Goal: Task Accomplishment & Management: Use online tool/utility

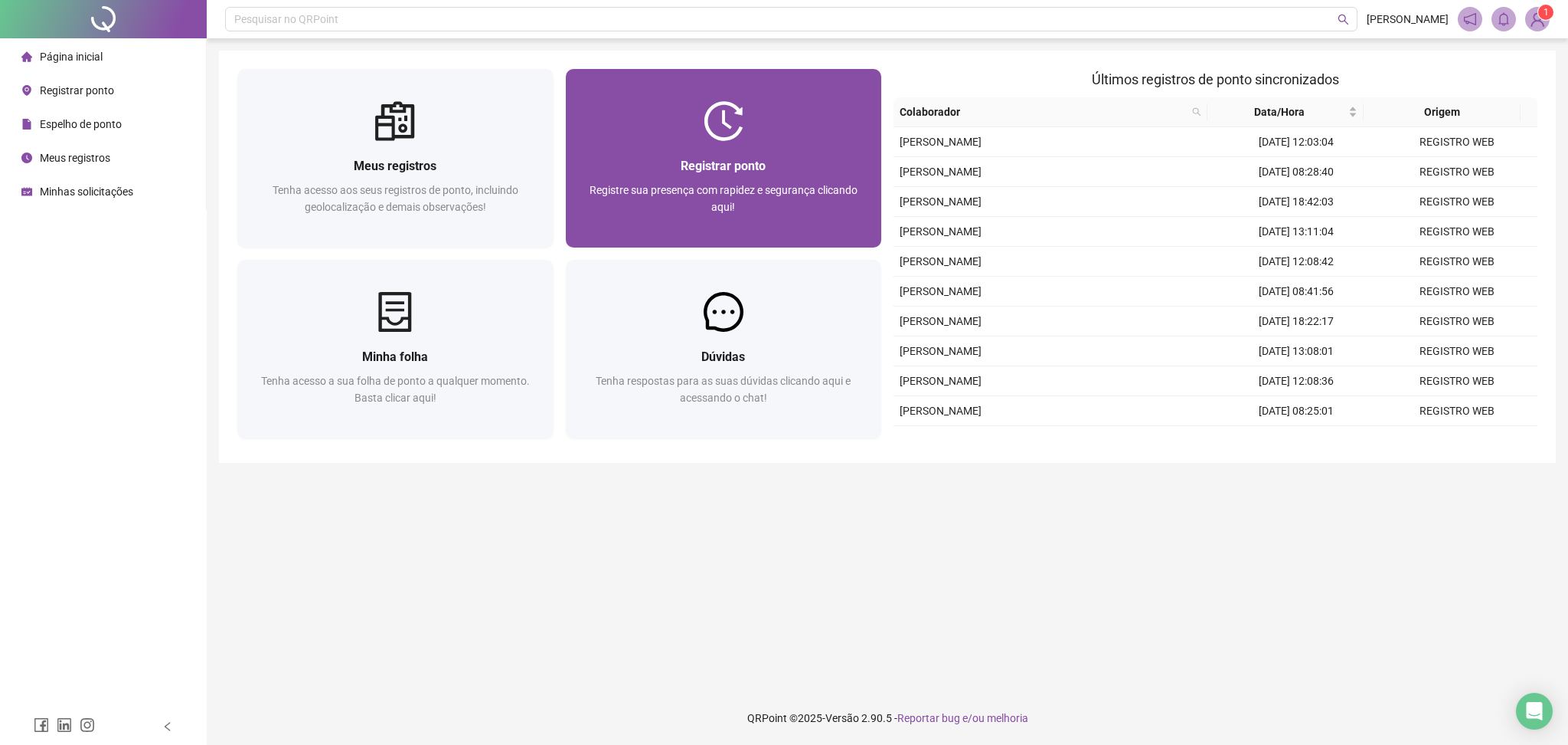
click at [744, 145] on div "Registrar ponto Registre sua presença com rapidez e segurança clicando aqui!" at bounding box center [724, 194] width 317 height 107
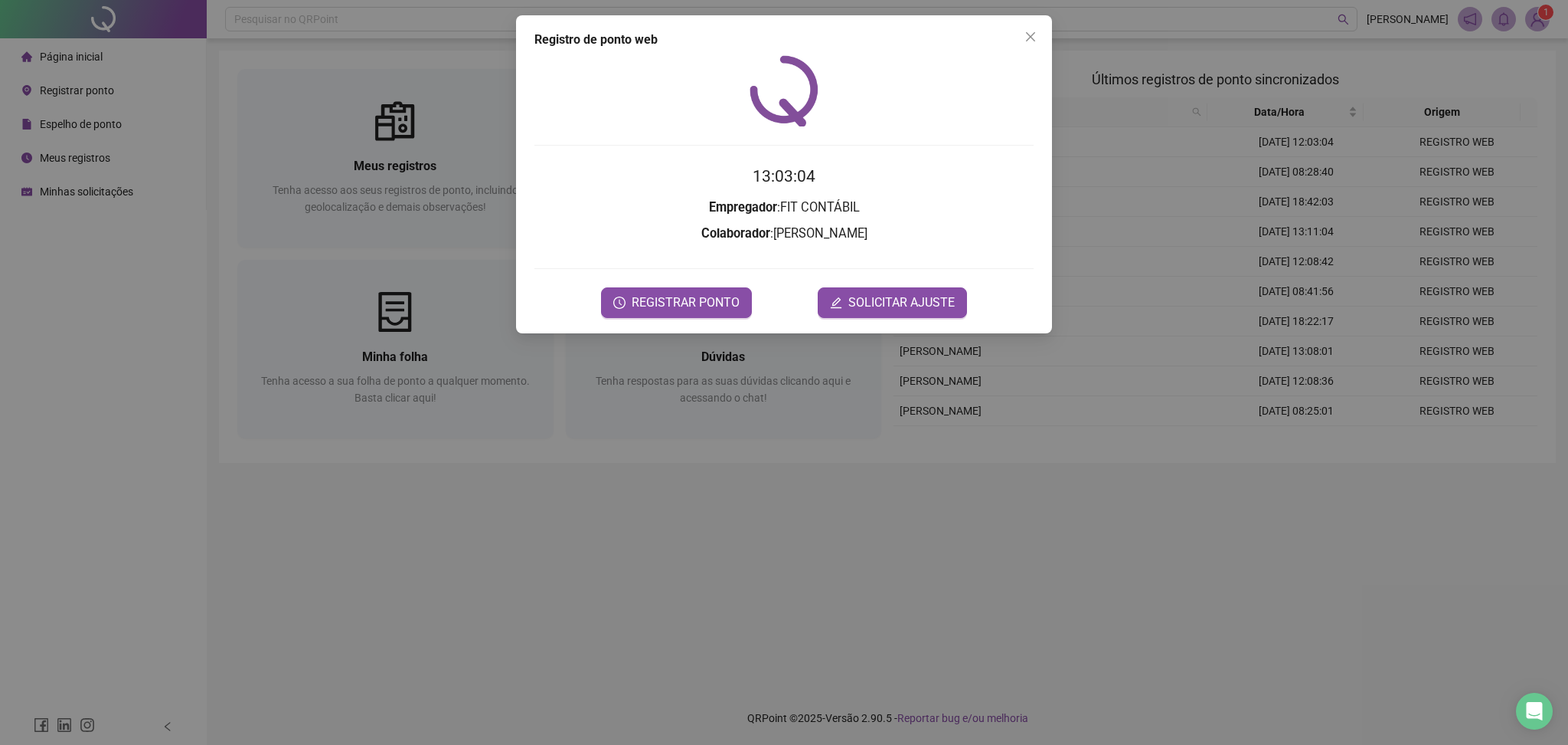
click at [731, 333] on div "Registro de ponto web 13:03:04 Empregador : FIT CONTÁBIL Colaborador : [PERSON_…" at bounding box center [784, 372] width 1568 height 745
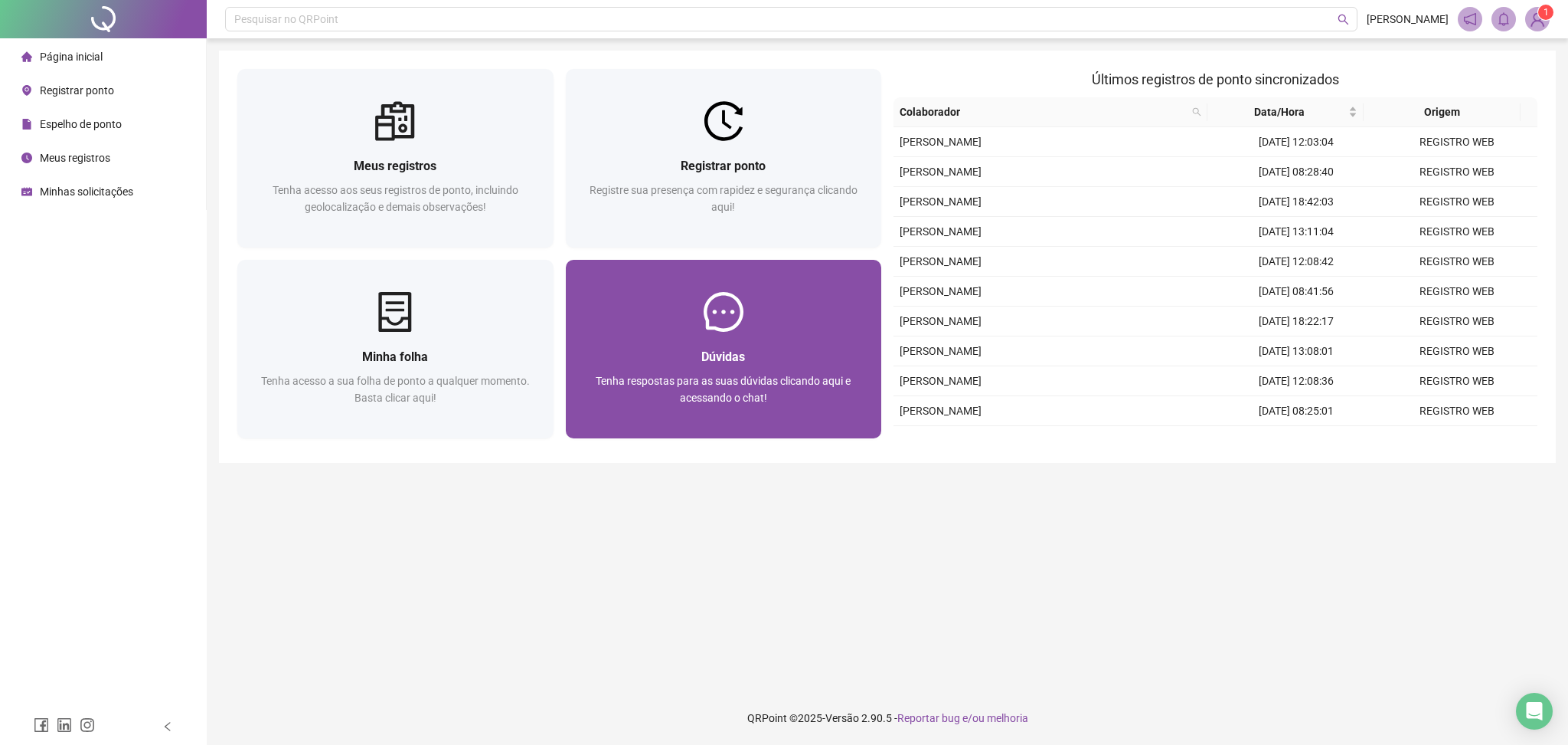
click at [706, 291] on div "Dúvidas Tenha respostas para as suas dúvidas clicando aqui e acessando o chat!" at bounding box center [724, 348] width 317 height 179
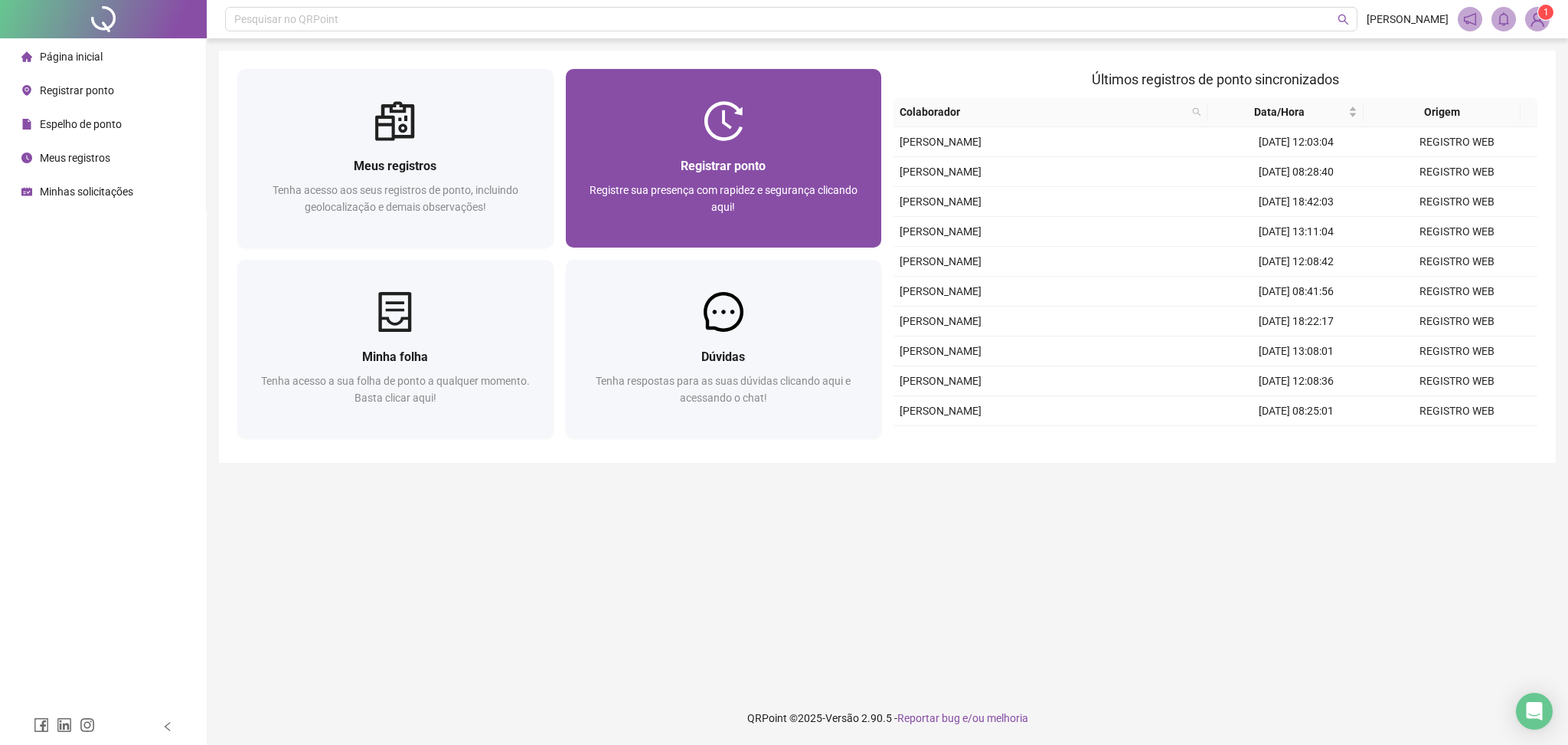
click at [735, 191] on span "Registre sua presença com rapidez e segurança clicando aqui!" at bounding box center [723, 198] width 268 height 29
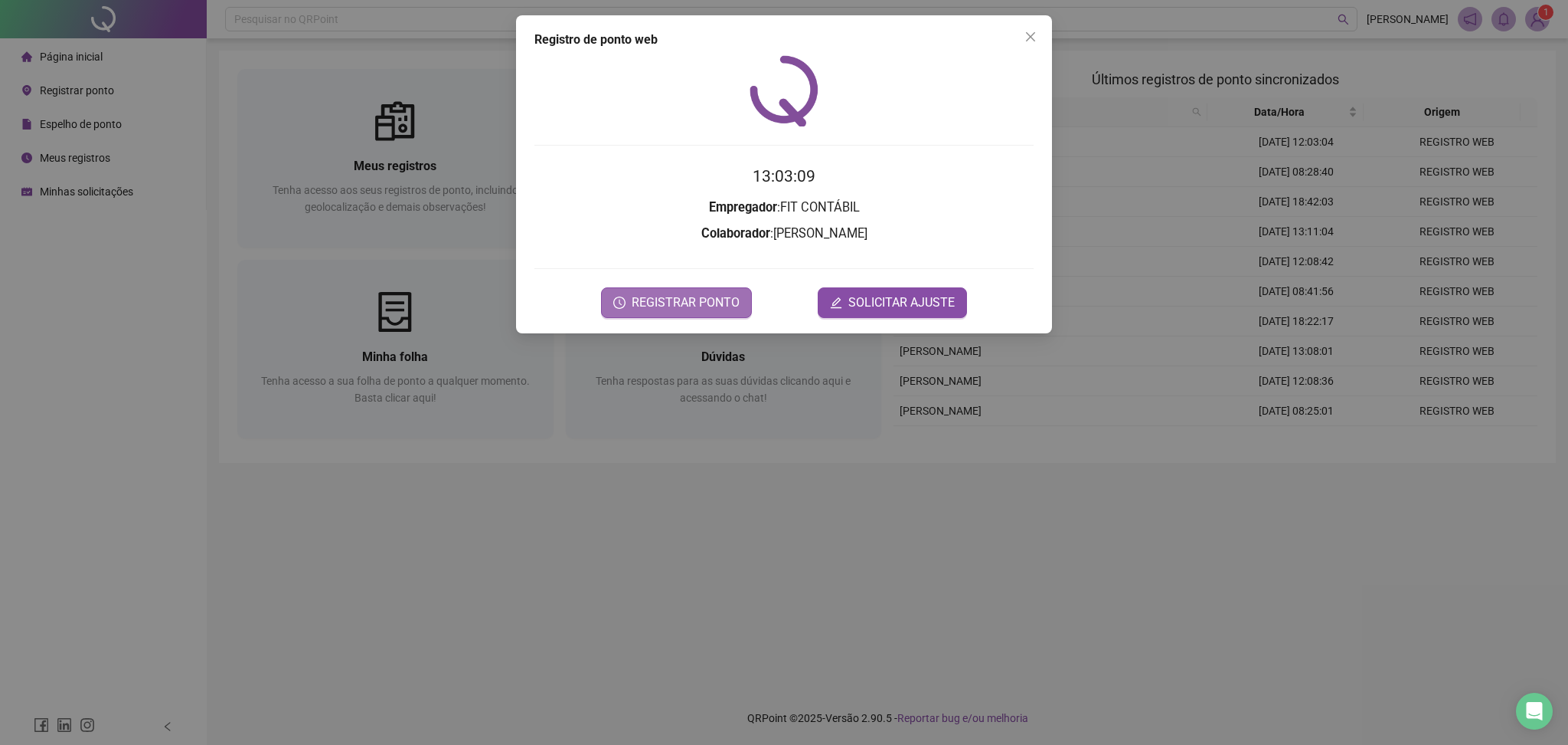
click at [694, 290] on button "REGISTRAR PONTO" at bounding box center [676, 302] width 151 height 31
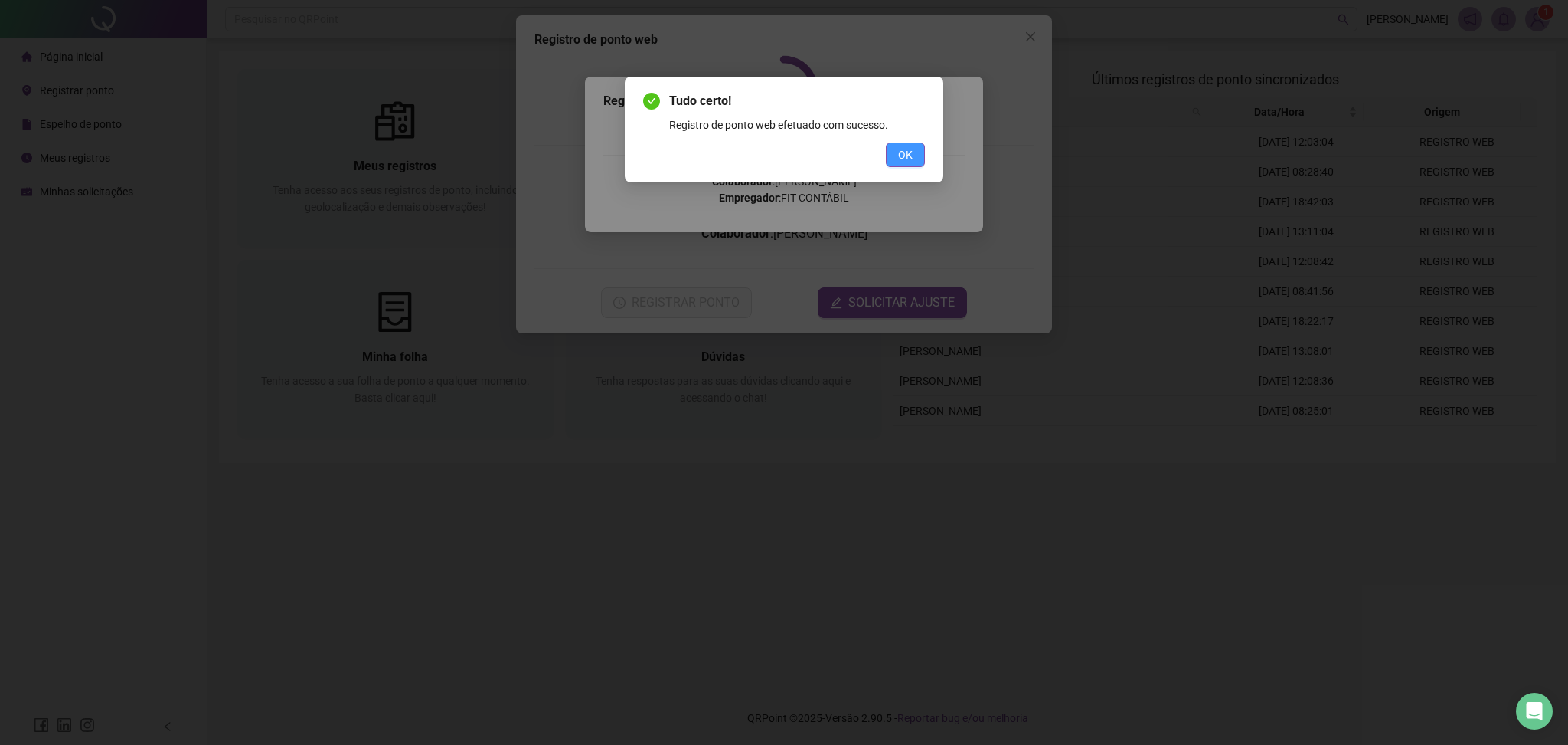
click at [901, 157] on span "OK" at bounding box center [905, 154] width 14 height 17
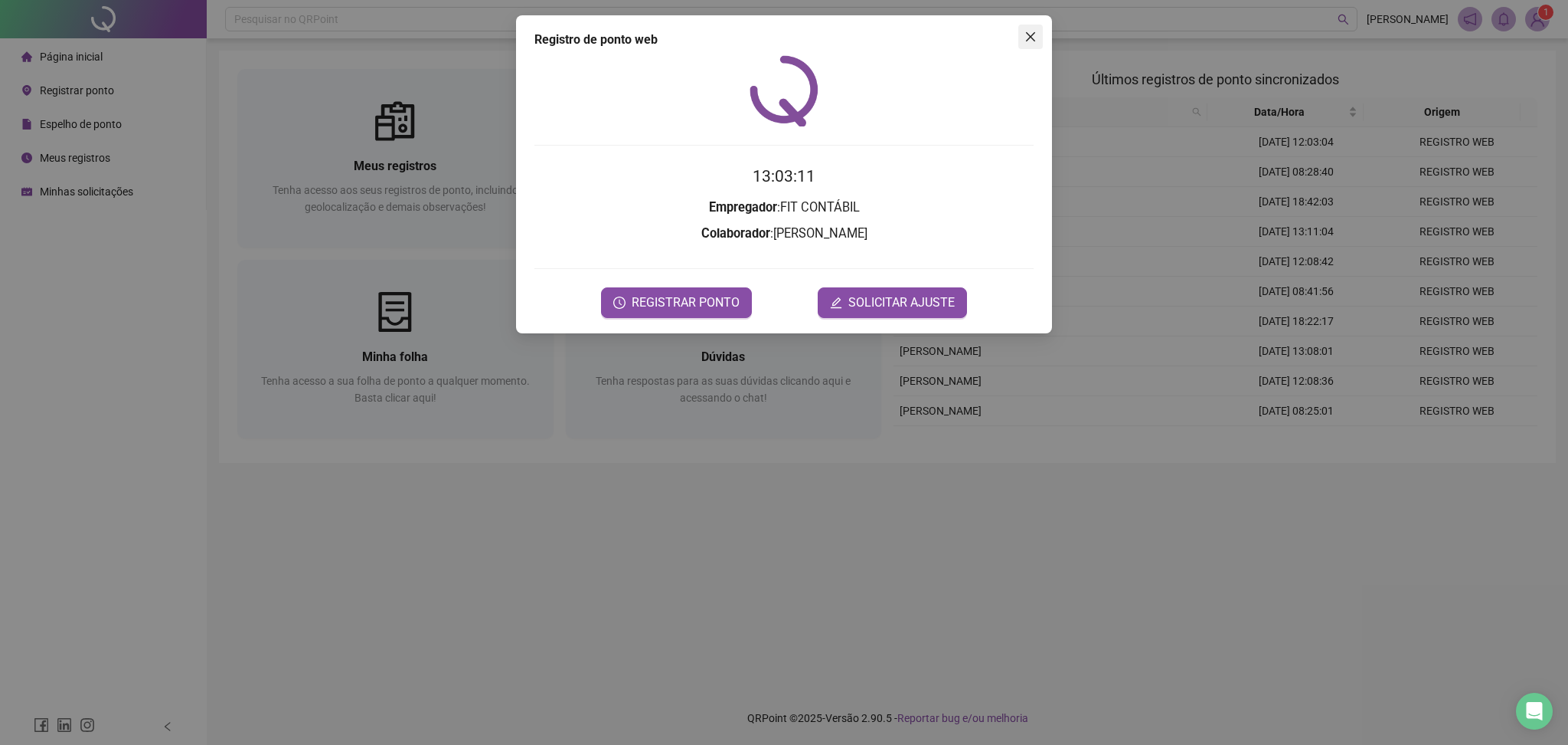
click at [1033, 40] on icon "close" at bounding box center [1031, 37] width 13 height 13
